Goal: Task Accomplishment & Management: Manage account settings

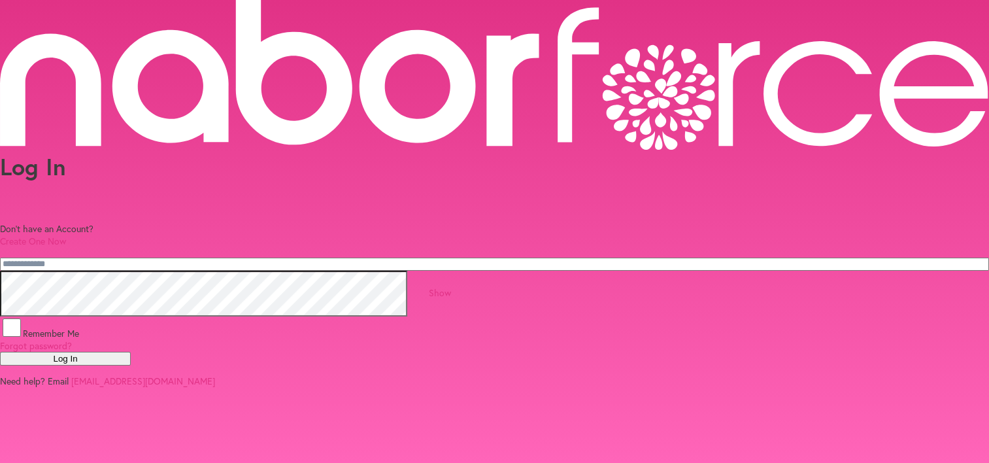
click at [276, 258] on input "email" at bounding box center [494, 264] width 989 height 13
type input "**********"
click at [451, 286] on link "Show" at bounding box center [440, 292] width 22 height 12
click at [131, 352] on button "Log In" at bounding box center [65, 359] width 131 height 14
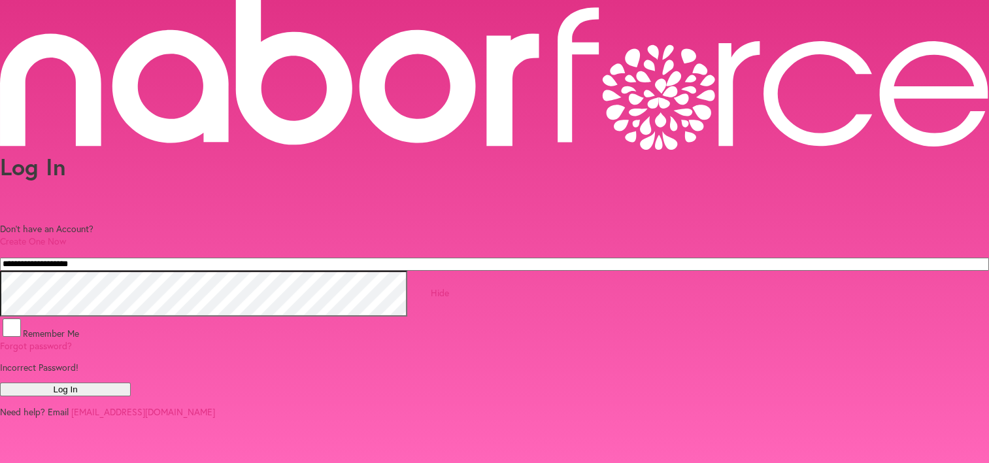
click at [131, 390] on button "Log In" at bounding box center [65, 389] width 131 height 14
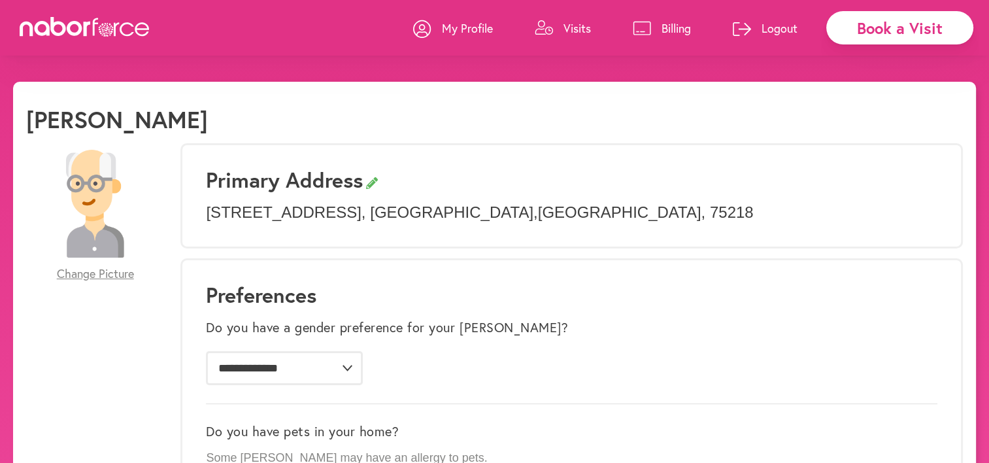
click at [793, 29] on p "Logout" at bounding box center [779, 28] width 36 height 16
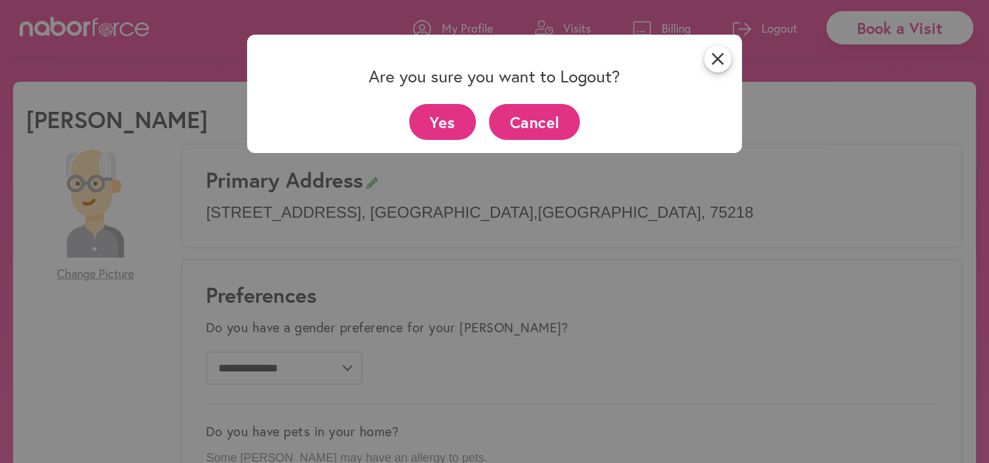
click at [533, 120] on button "Cancel" at bounding box center [534, 122] width 91 height 36
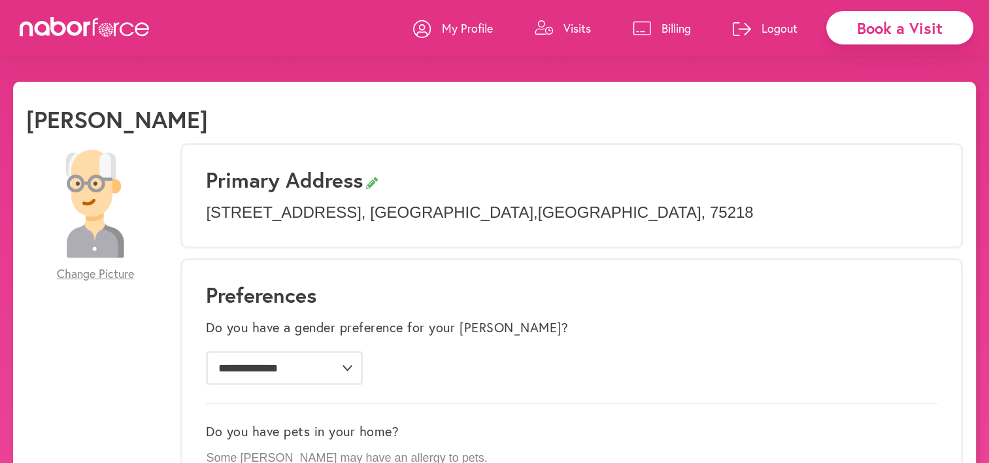
click at [787, 29] on p "Logout" at bounding box center [779, 28] width 36 height 16
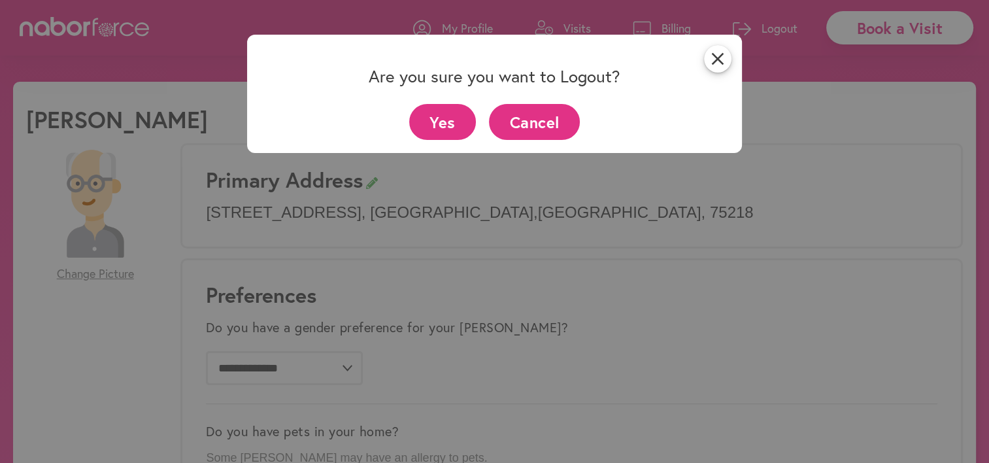
click at [452, 118] on button "Yes" at bounding box center [442, 122] width 67 height 36
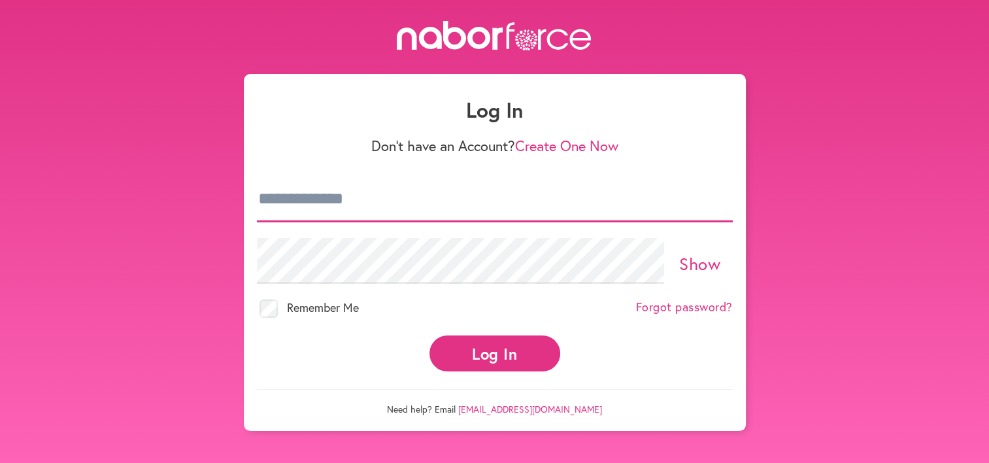
click at [301, 201] on input "email" at bounding box center [495, 199] width 476 height 46
type input "**********"
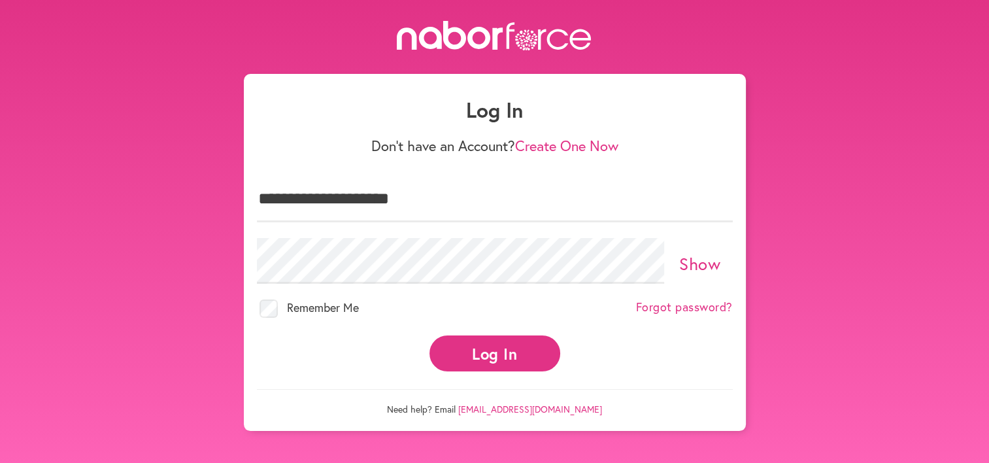
click at [706, 259] on link "Show" at bounding box center [699, 263] width 41 height 22
click at [245, 259] on div "**********" at bounding box center [495, 252] width 502 height 357
click at [497, 342] on button "Log In" at bounding box center [494, 353] width 131 height 36
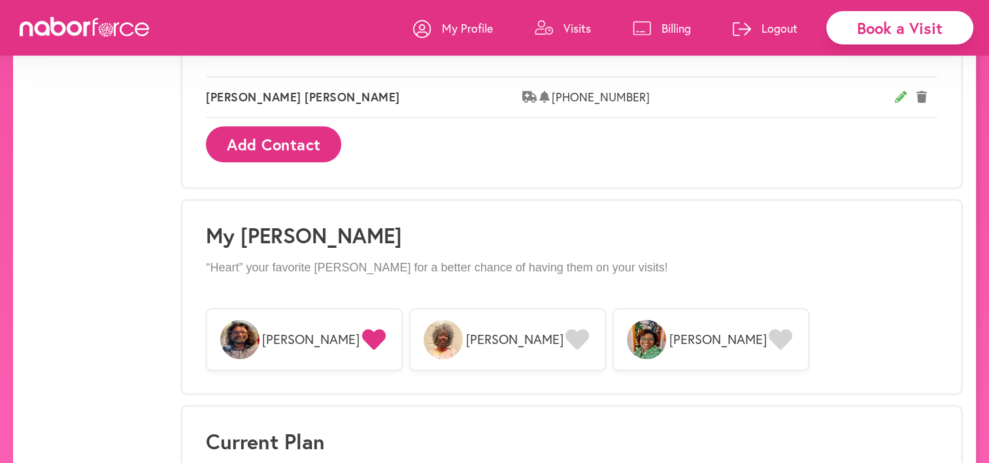
scroll to position [844, 0]
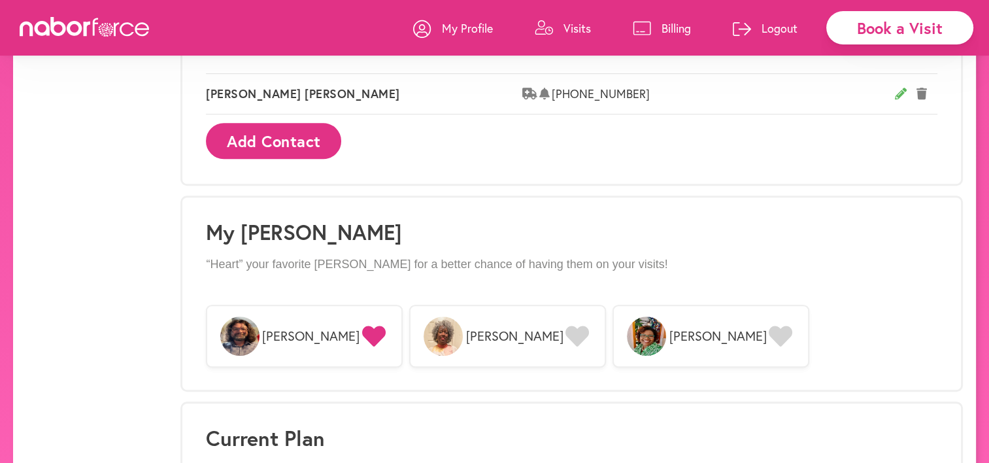
click at [291, 332] on span "[PERSON_NAME]" at bounding box center [310, 336] width 97 height 16
click at [307, 328] on span "[PERSON_NAME]" at bounding box center [310, 336] width 97 height 16
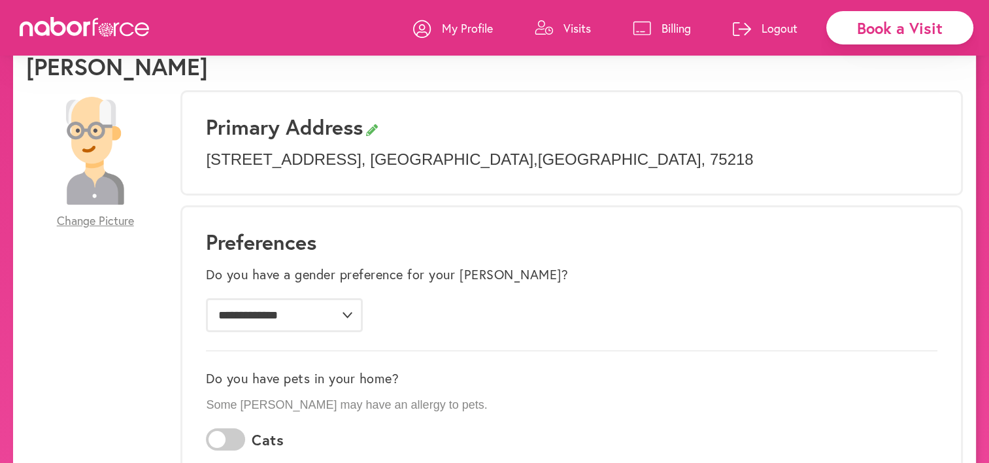
scroll to position [0, 0]
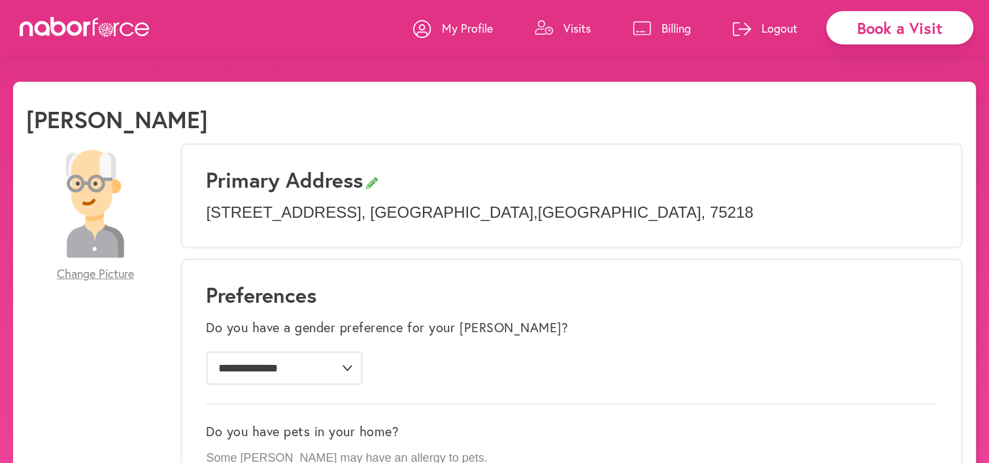
click at [788, 28] on p "Logout" at bounding box center [779, 28] width 36 height 16
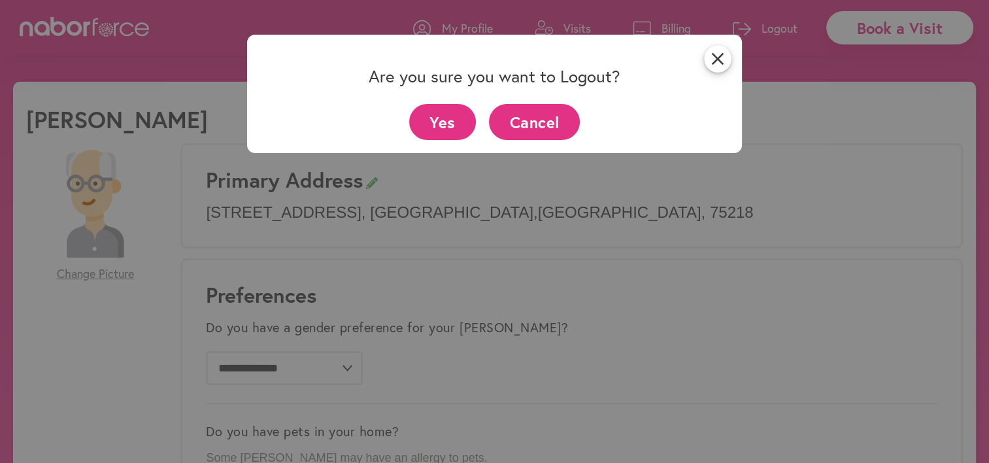
click at [442, 122] on button "Yes" at bounding box center [442, 122] width 67 height 36
